Goal: Contribute content: Add original content to the website for others to see

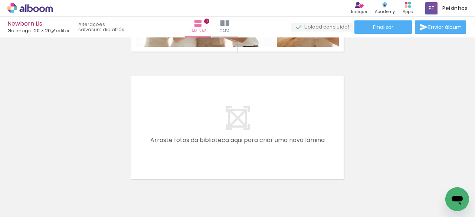
scroll to position [1428, 0]
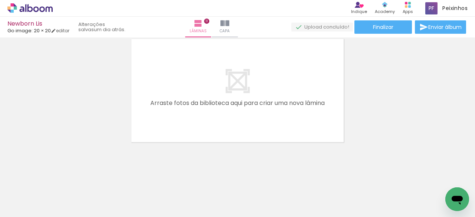
click at [32, 205] on span "Adicionar Fotos" at bounding box center [26, 207] width 22 height 8
click at [0, 0] on input "file" at bounding box center [0, 0] width 0 height 0
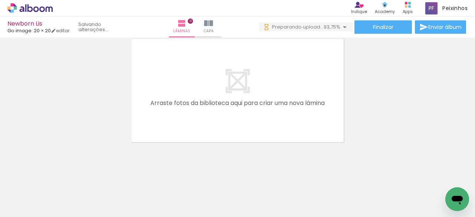
scroll to position [0, 1002]
drag, startPoint x: 362, startPoint y: 196, endPoint x: 301, endPoint y: 108, distance: 107.0
click at [301, 108] on quentale-workspace at bounding box center [237, 108] width 475 height 217
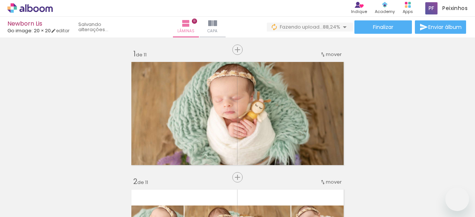
drag, startPoint x: 0, startPoint y: 0, endPoint x: 299, endPoint y: 106, distance: 316.7
click at [300, 107] on quentale-workspace at bounding box center [237, 108] width 475 height 217
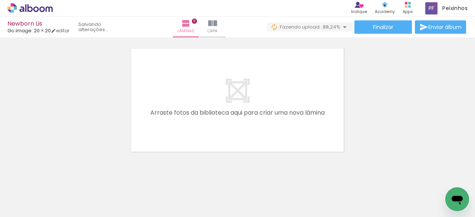
scroll to position [1428, 0]
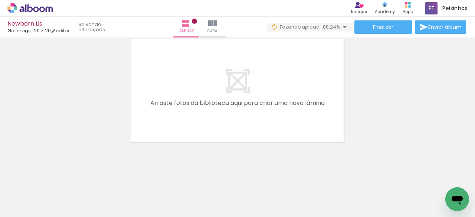
click at [239, 97] on quentale-layouter at bounding box center [237, 90] width 218 height 109
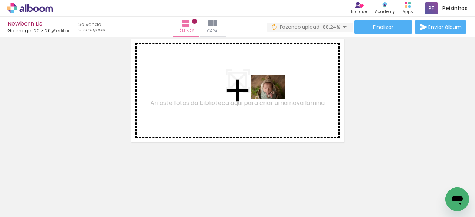
drag, startPoint x: 317, startPoint y: 188, endPoint x: 273, endPoint y: 98, distance: 100.5
click at [273, 98] on quentale-workspace at bounding box center [237, 108] width 475 height 217
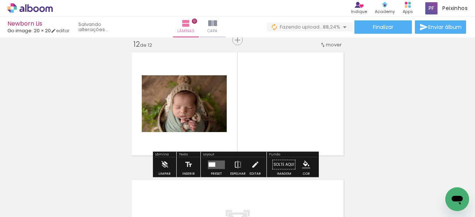
scroll to position [1414, 0]
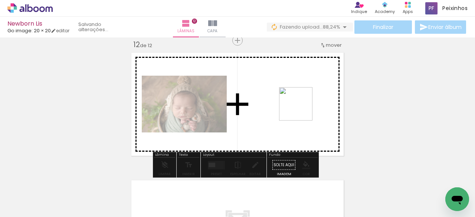
drag, startPoint x: 362, startPoint y: 192, endPoint x: 296, endPoint y: 107, distance: 107.7
click at [296, 107] on quentale-workspace at bounding box center [237, 108] width 475 height 217
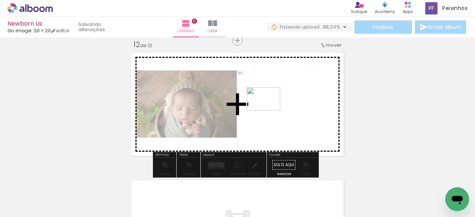
drag, startPoint x: 397, startPoint y: 190, endPoint x: 269, endPoint y: 110, distance: 150.5
click at [269, 110] on quentale-workspace at bounding box center [237, 108] width 475 height 217
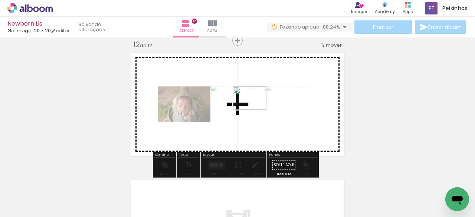
drag, startPoint x: 440, startPoint y: 186, endPoint x: 255, endPoint y: 109, distance: 200.5
click at [255, 109] on quentale-workspace at bounding box center [237, 108] width 475 height 217
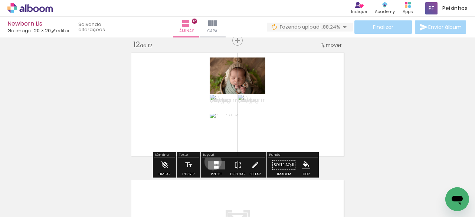
click at [211, 162] on quentale-layouter at bounding box center [216, 165] width 17 height 9
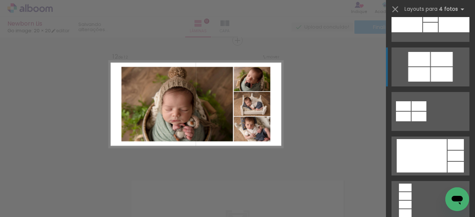
scroll to position [1522, 0]
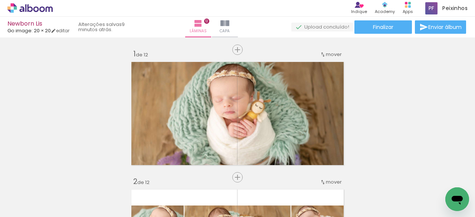
scroll to position [0, 1002]
